Goal: Information Seeking & Learning: Learn about a topic

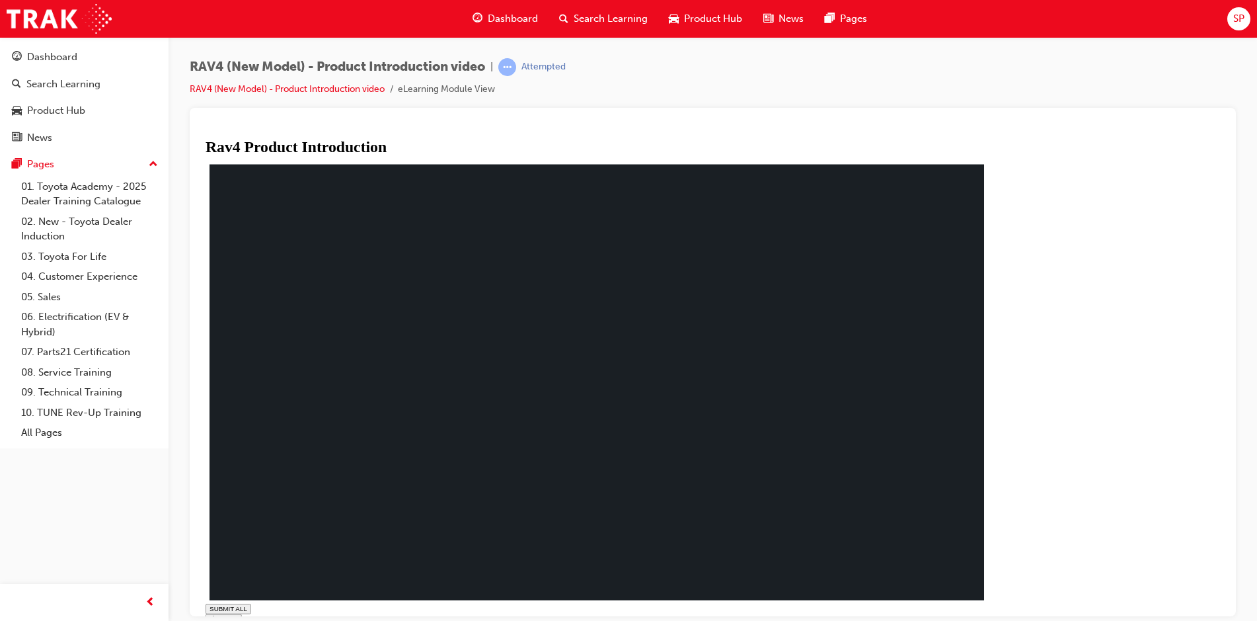
drag, startPoint x: 480, startPoint y: 601, endPoint x: 705, endPoint y: 610, distance: 225.5
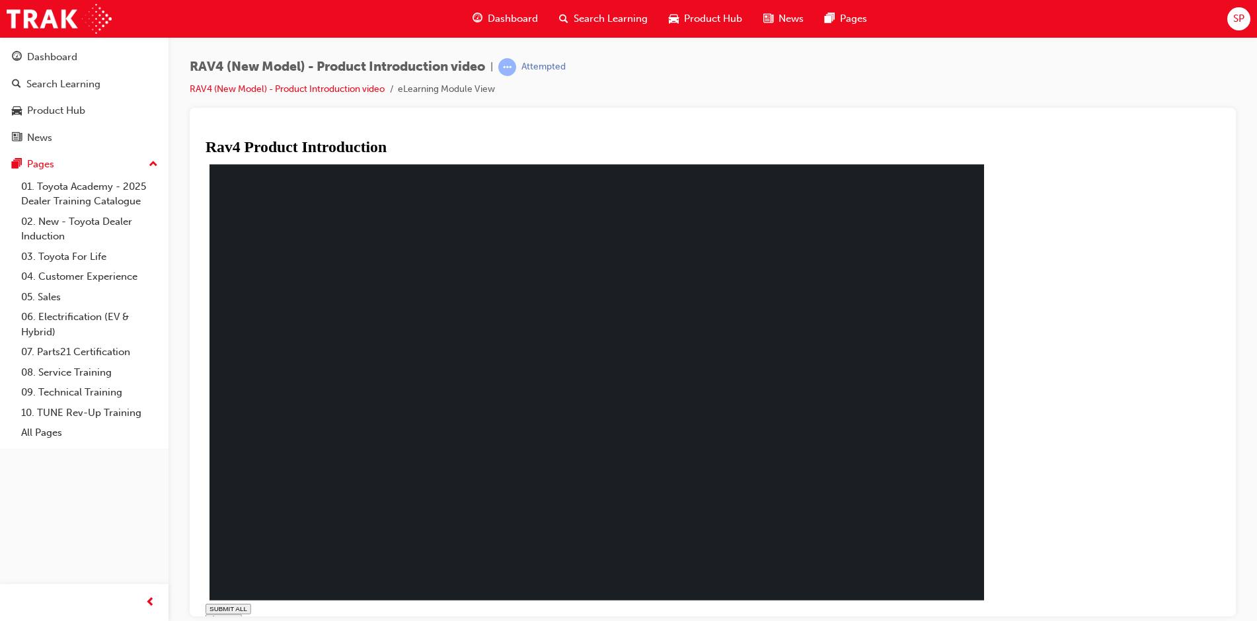
type input "0.454"
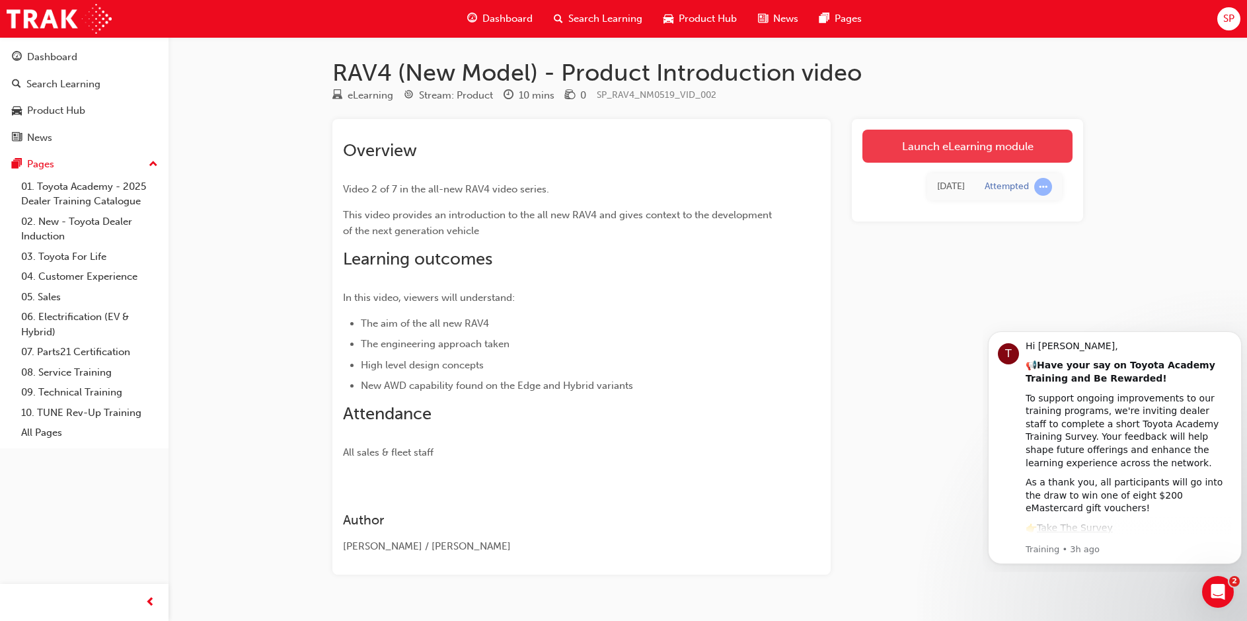
click at [959, 151] on link "Launch eLearning module" at bounding box center [968, 146] width 210 height 33
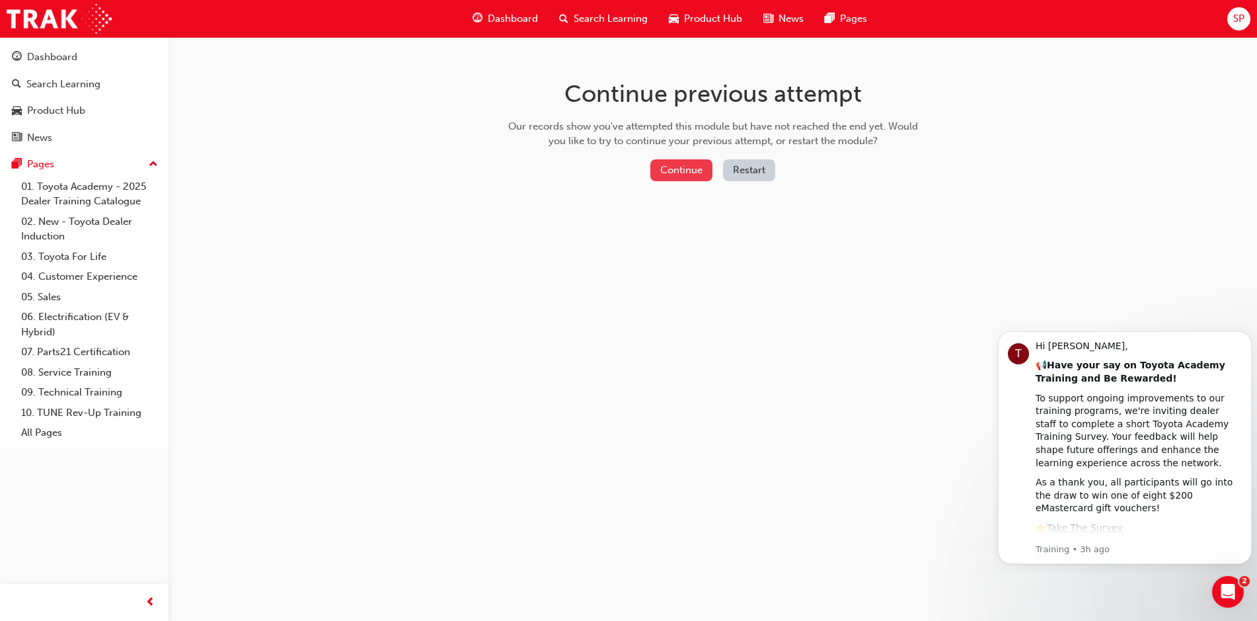
click at [698, 174] on button "Continue" at bounding box center [681, 170] width 62 height 22
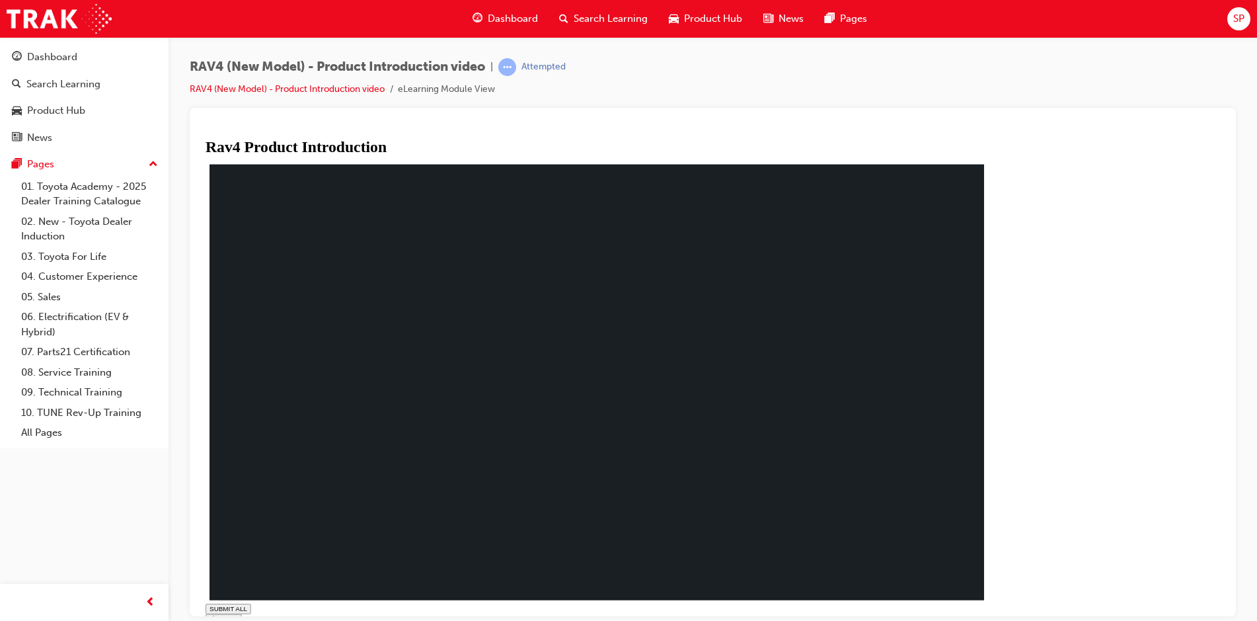
type input "0.379"
